Goal: Find specific page/section: Find specific page/section

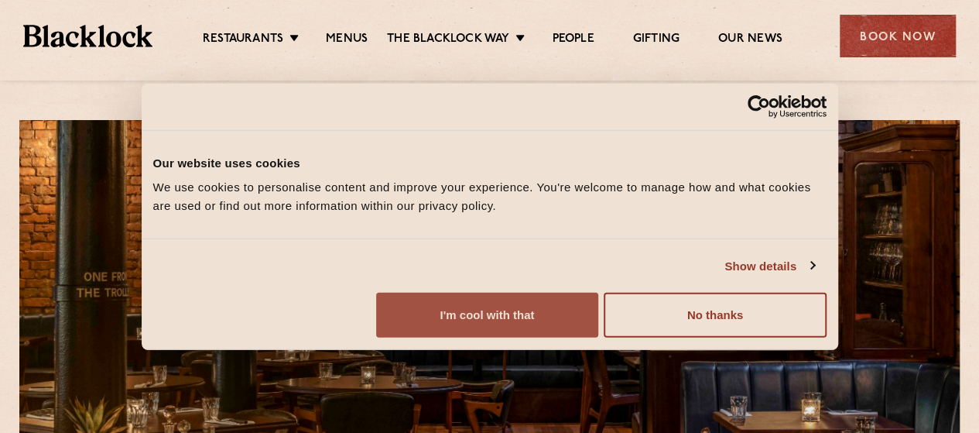
click at [598, 314] on button "I'm cool with that" at bounding box center [487, 315] width 222 height 45
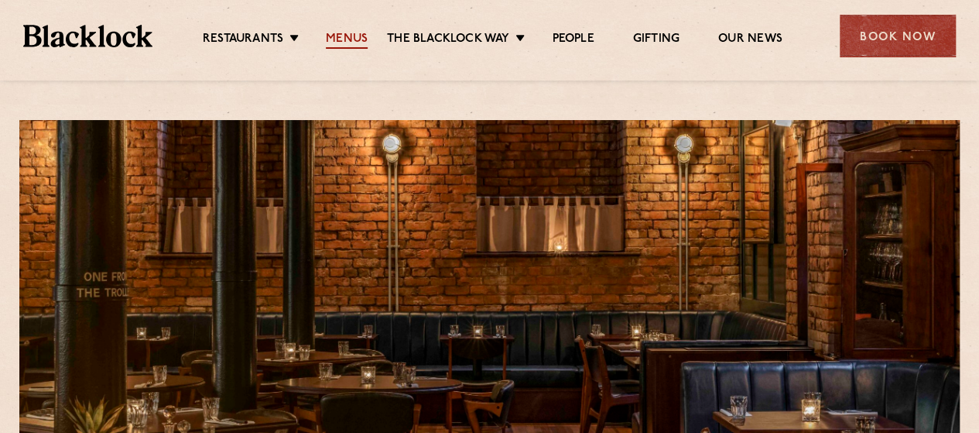
click at [345, 36] on link "Menus" at bounding box center [347, 40] width 42 height 17
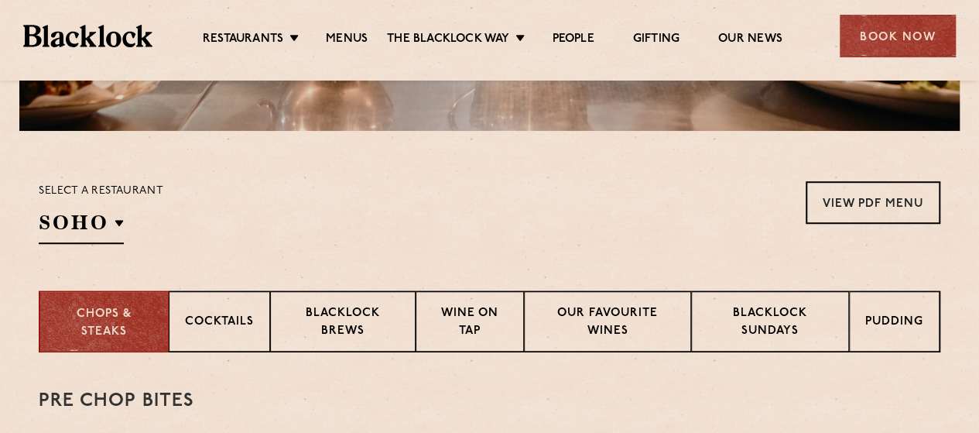
scroll to position [435, 0]
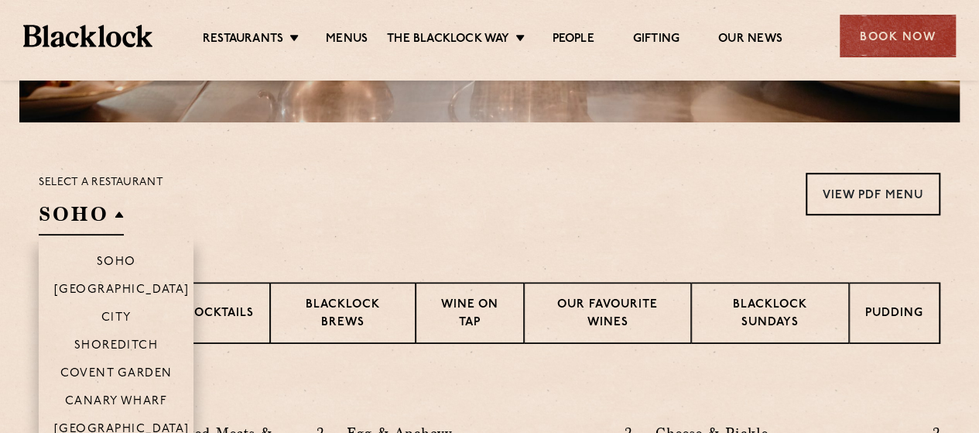
click at [102, 214] on h2 "SOHO" at bounding box center [81, 218] width 85 height 35
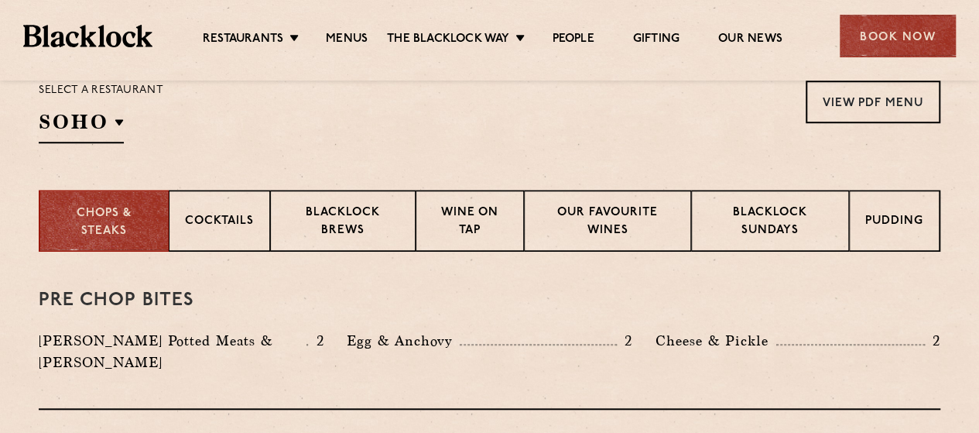
scroll to position [530, 0]
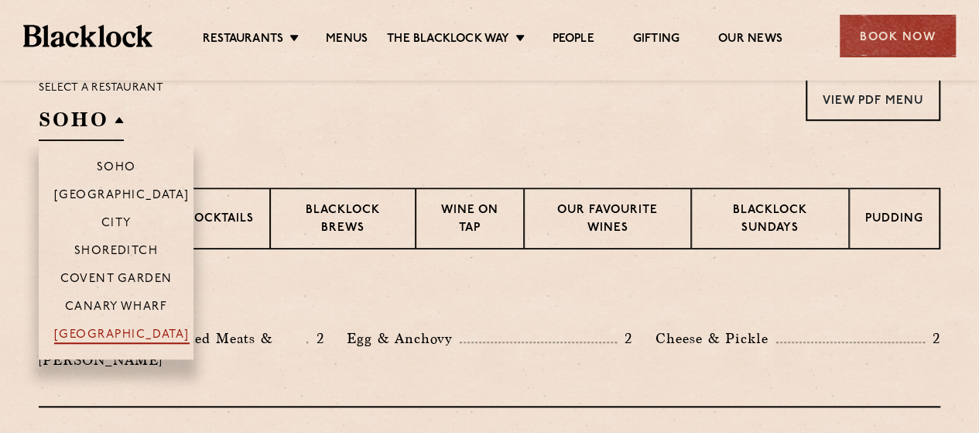
click at [106, 331] on p "[GEOGRAPHIC_DATA]" at bounding box center [121, 335] width 135 height 15
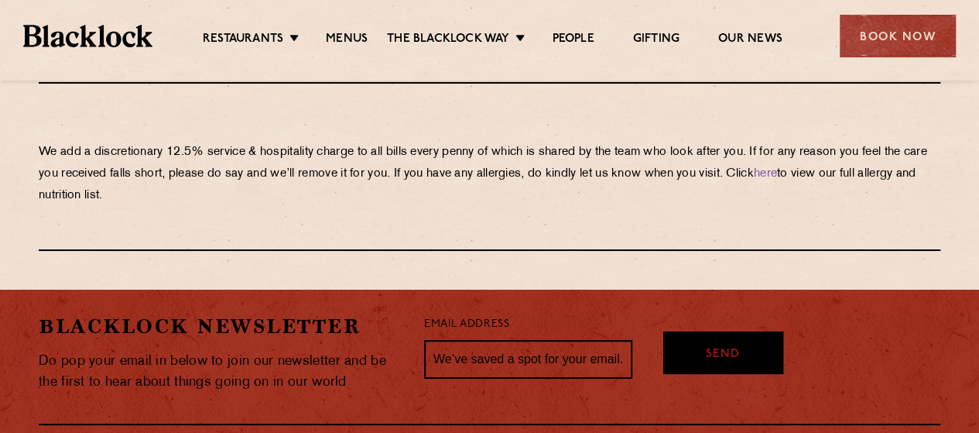
scroll to position [2775, 0]
